Goal: Check status: Check status

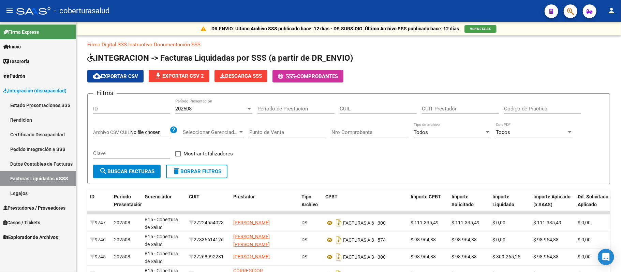
click at [55, 104] on link "Estado Presentaciones SSS" at bounding box center [38, 105] width 76 height 15
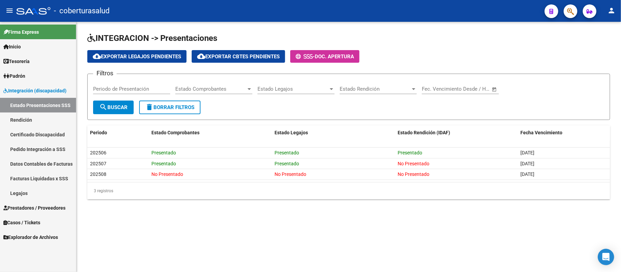
click at [51, 149] on link "Pedido Integración a SSS" at bounding box center [38, 149] width 76 height 15
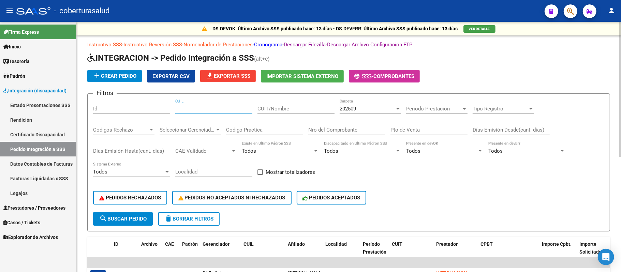
click at [206, 111] on input "CUIL" at bounding box center [213, 109] width 77 height 6
click at [205, 104] on div "CUIL" at bounding box center [213, 106] width 77 height 15
type input "23569153794"
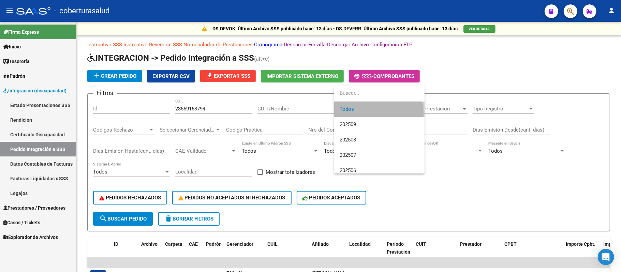
click at [373, 113] on span "Todos" at bounding box center [379, 109] width 79 height 15
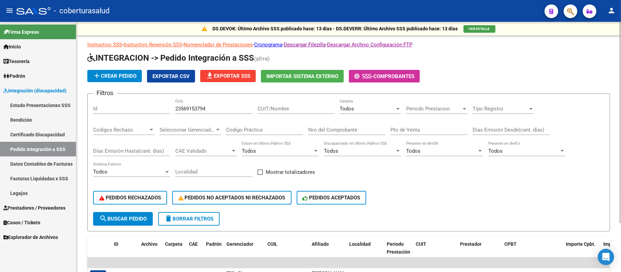
click at [124, 208] on div "PEDIDOS RECHAZADOS PEDIDOS NO ACEPTADOS NI RECHAZADOS PEDIDOS ACEPTADOS" at bounding box center [348, 197] width 511 height 29
click at [125, 223] on button "search Buscar Pedido" at bounding box center [123, 219] width 60 height 14
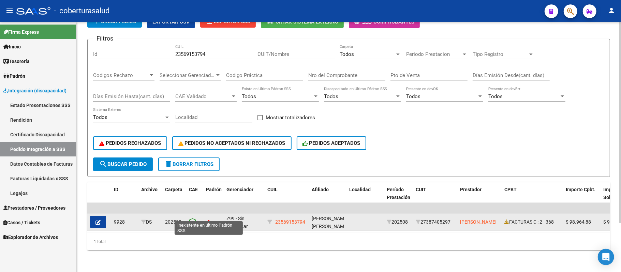
click at [209, 220] on icon at bounding box center [208, 222] width 5 height 5
click at [99, 216] on button "button" at bounding box center [98, 222] width 16 height 12
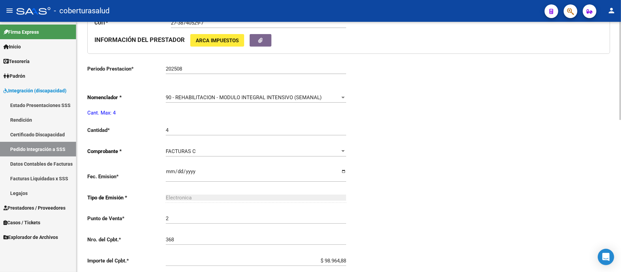
type input "23569153794"
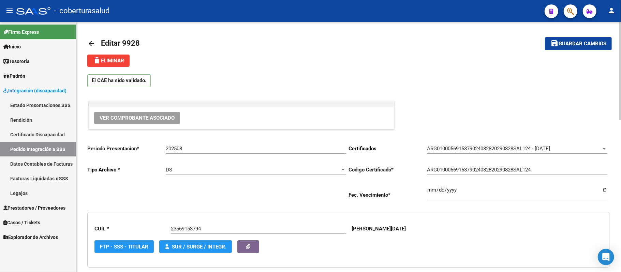
click at [87, 44] on mat-icon "arrow_back" at bounding box center [91, 44] width 8 height 8
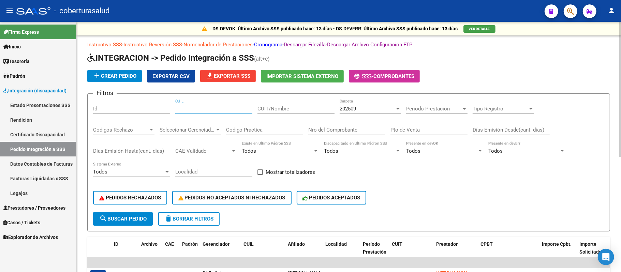
click at [194, 106] on input "CUIL" at bounding box center [213, 109] width 77 height 6
type input "23569153794"
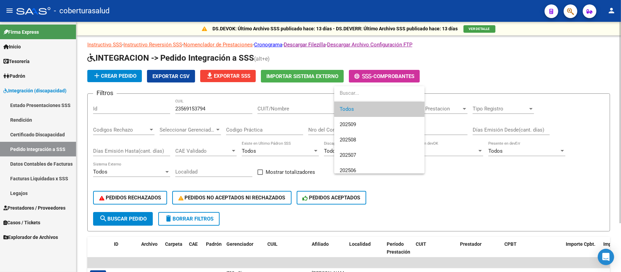
click at [368, 108] on span "Todos" at bounding box center [379, 109] width 79 height 15
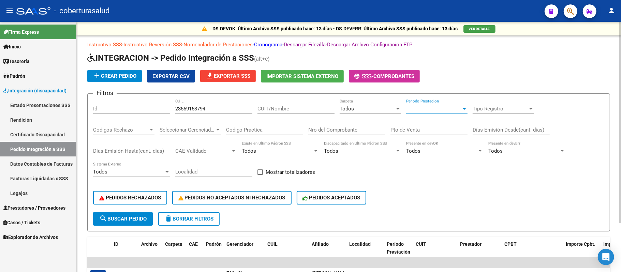
click at [449, 108] on span "Periodo Prestacion" at bounding box center [433, 109] width 55 height 6
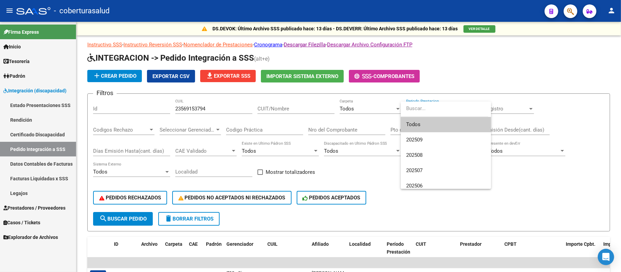
click at [366, 104] on div at bounding box center [310, 136] width 621 height 272
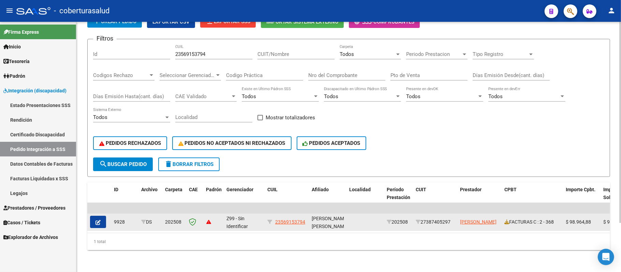
click at [97, 220] on icon "button" at bounding box center [97, 222] width 5 height 5
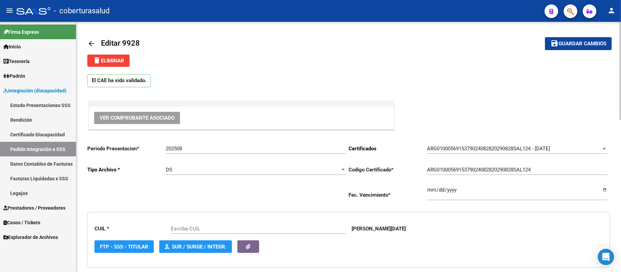
type input "23569153794"
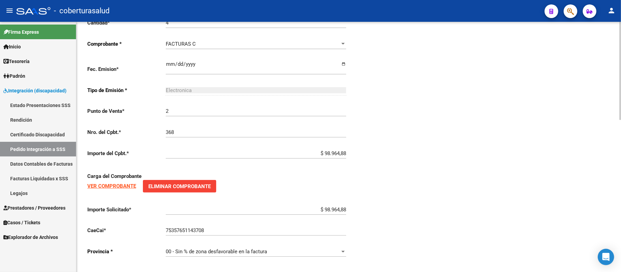
scroll to position [389, 0]
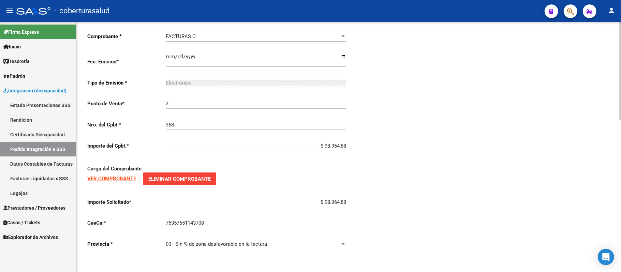
click at [98, 178] on strong "VER COMPROBANTE" at bounding box center [111, 179] width 49 height 6
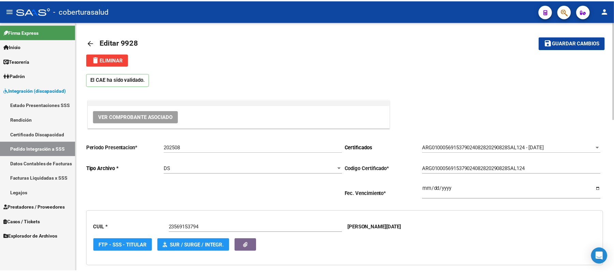
scroll to position [0, 0]
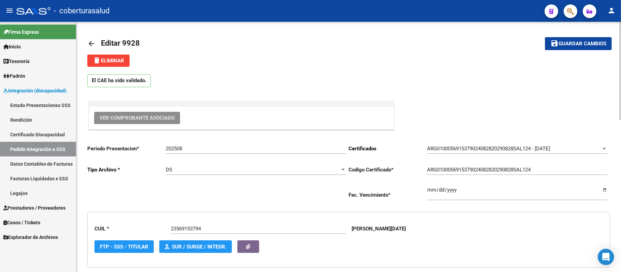
click at [150, 117] on span "Ver Comprobante Asociado" at bounding box center [137, 118] width 75 height 6
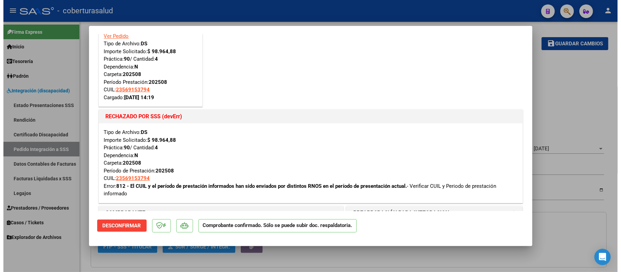
scroll to position [45, 0]
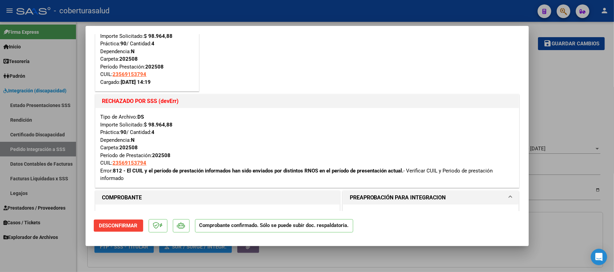
type input "$ 0,00"
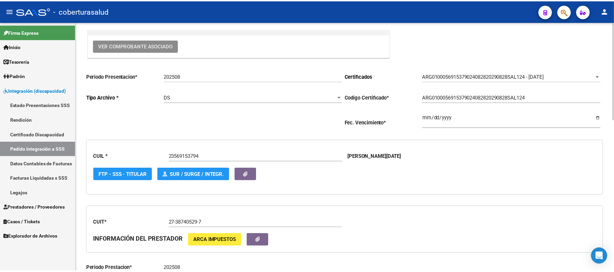
scroll to position [0, 0]
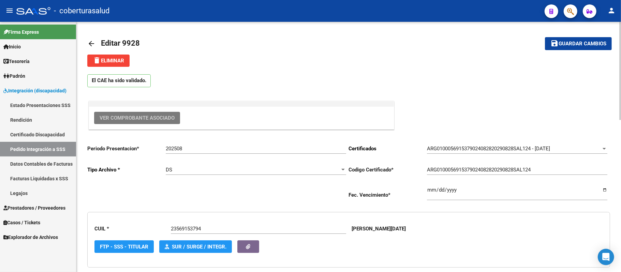
click at [121, 120] on span "Ver Comprobante Asociado" at bounding box center [137, 118] width 75 height 6
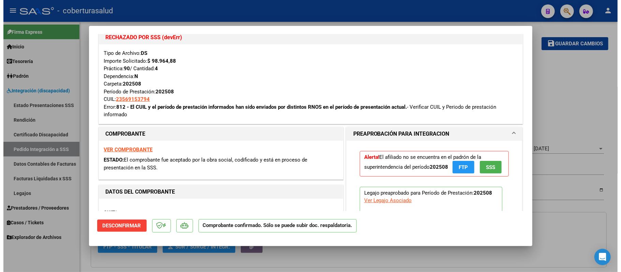
scroll to position [182, 0]
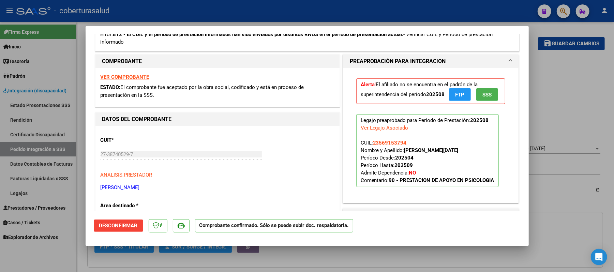
click at [122, 78] on strong "VER COMPROBANTE" at bounding box center [125, 77] width 49 height 6
type input "$ 0,00"
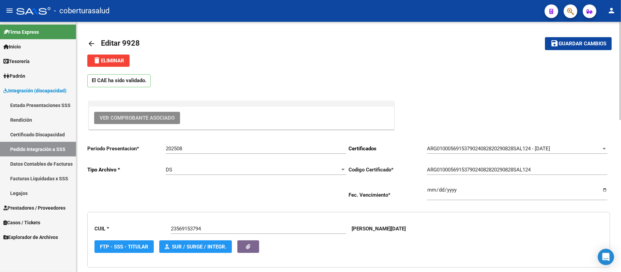
click at [92, 40] on mat-icon "arrow_back" at bounding box center [91, 44] width 8 height 8
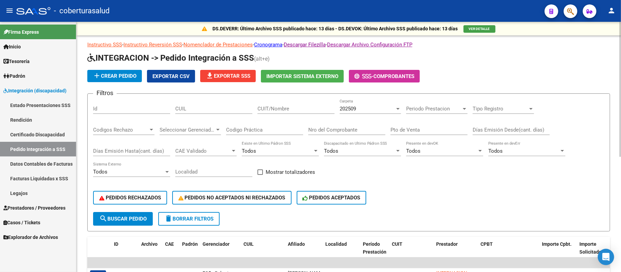
click at [288, 110] on input "CUIT/Nombre" at bounding box center [295, 109] width 77 height 6
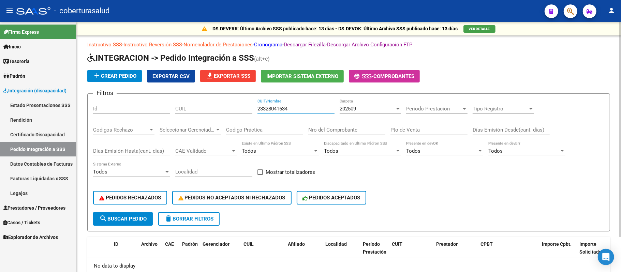
drag, startPoint x: 296, startPoint y: 108, endPoint x: 246, endPoint y: 108, distance: 49.8
click at [246, 108] on div "Filtros Id CUIL 23328041634 CUIT/Nombre 202509 Carpeta Periodo Prestacion Perio…" at bounding box center [348, 155] width 511 height 113
type input "23328041634"
click at [382, 108] on div "202509" at bounding box center [367, 109] width 55 height 6
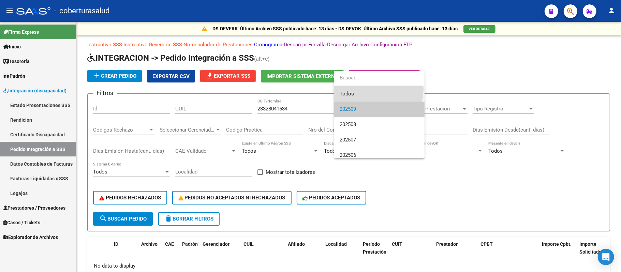
click at [376, 89] on span "Todos" at bounding box center [379, 93] width 79 height 15
